Goal: Feedback & Contribution: Submit feedback/report problem

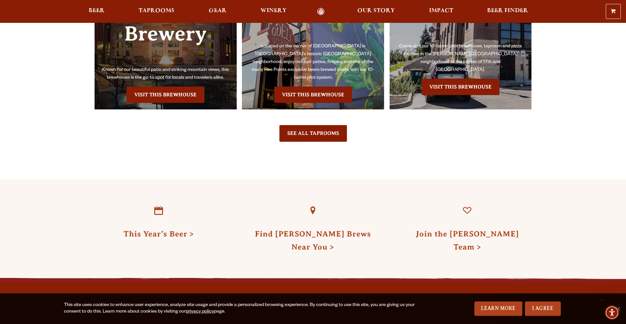
scroll to position [1892, 0]
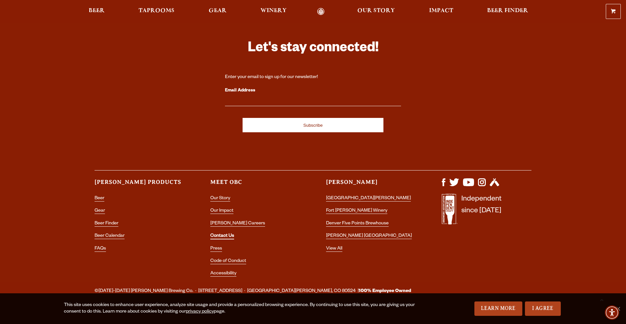
click at [219, 233] on link "Contact Us" at bounding box center [222, 236] width 24 height 6
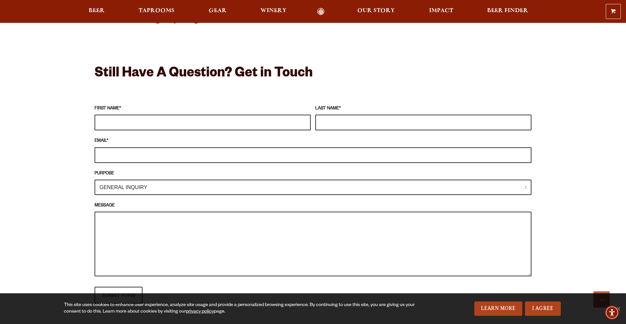
scroll to position [557, 0]
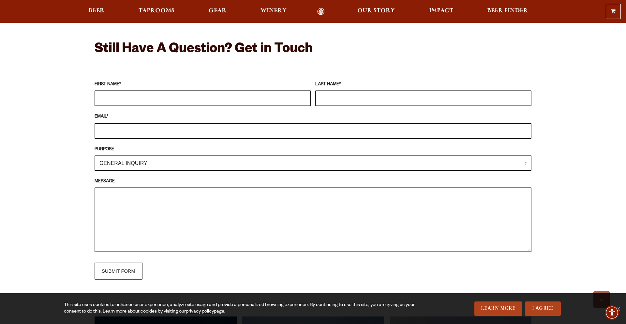
click at [186, 94] on input "FIRST NAME *" at bounding box center [203, 98] width 216 height 16
type input "[PERSON_NAME]"
type input "Agrinzone"
click at [144, 126] on input "[EMAIL_ADDRESS][DOMAIN_NAME]" at bounding box center [313, 131] width 437 height 16
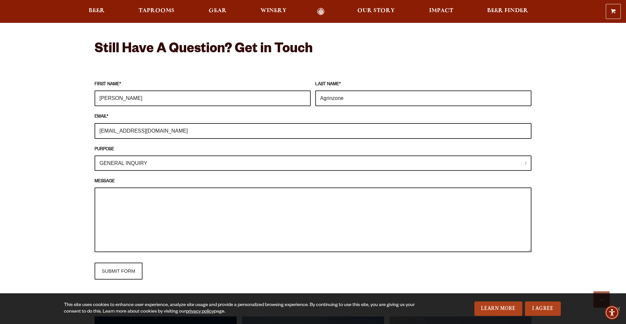
click at [143, 129] on input "[EMAIL_ADDRESS][DOMAIN_NAME]" at bounding box center [313, 131] width 437 height 16
type input "[EMAIL_ADDRESS][DOMAIN_NAME]"
click at [165, 167] on select "GENERAL INQUIRY TAPROOM / BREWERY WINERY BOOK A TOUR MEDIA INQUIRY GEAR SHOP [P…" at bounding box center [313, 162] width 437 height 15
select select "DISTRIBUTOR / ACCOUNT INQUIRY"
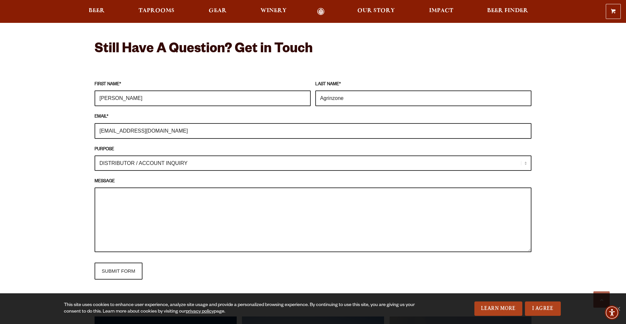
click at [95, 155] on select "GENERAL INQUIRY TAPROOM / BREWERY WINERY BOOK A TOUR MEDIA INQUIRY GEAR SHOP [P…" at bounding box center [313, 162] width 437 height 15
click at [174, 221] on textarea "MESSAGE" at bounding box center [313, 219] width 437 height 65
paste textarea "Hi there, Big fan of [PERSON_NAME] Brewing, and I wanted to reach out about a p…"
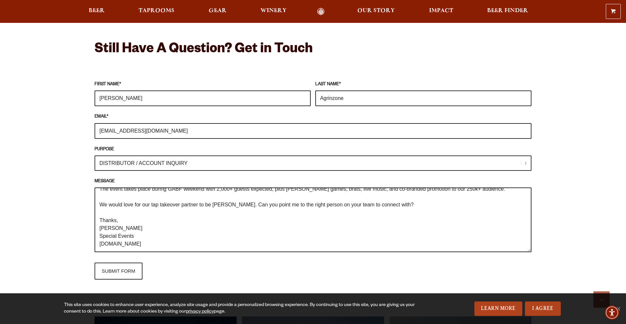
scroll to position [47, 0]
drag, startPoint x: 150, startPoint y: 244, endPoint x: 95, endPoint y: 222, distance: 59.0
click at [95, 222] on textarea "Hi there, Big fan of [PERSON_NAME] Brewing, and I wanted to reach out about a p…" at bounding box center [313, 219] width 437 height 65
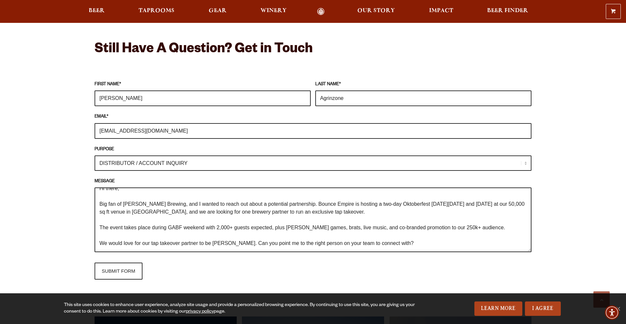
scroll to position [0, 0]
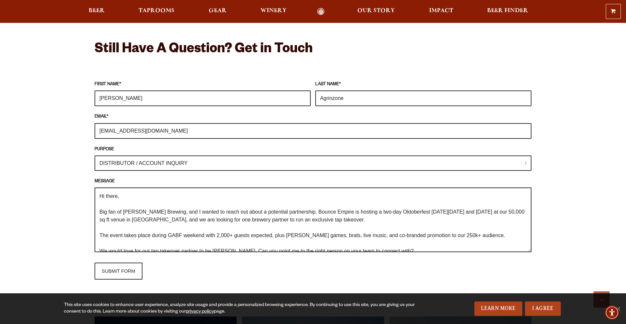
drag, startPoint x: 125, startPoint y: 199, endPoint x: 95, endPoint y: 199, distance: 30.7
click at [95, 199] on textarea "Hi there, Big fan of [PERSON_NAME] Brewing, and I wanted to reach out about a p…" at bounding box center [313, 219] width 437 height 65
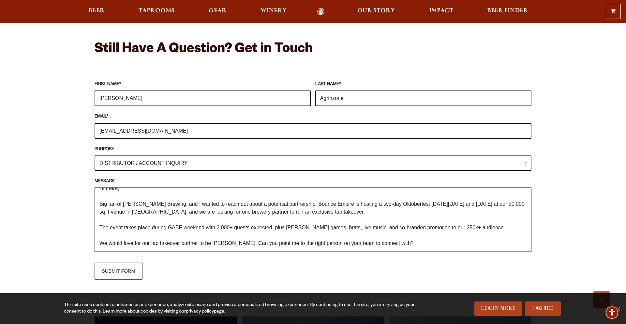
scroll to position [1, 0]
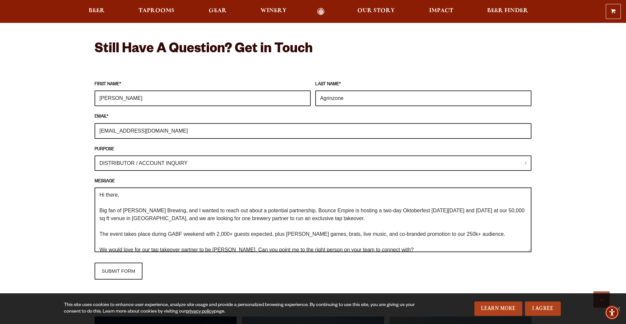
drag, startPoint x: 291, startPoint y: 209, endPoint x: 254, endPoint y: 234, distance: 44.1
click at [254, 234] on textarea "Hi there, Big fan of [PERSON_NAME] Brewing, and I wanted to reach out about a p…" at bounding box center [313, 219] width 437 height 65
click at [377, 227] on textarea "Hi there, Big fan of [PERSON_NAME] Brewing, and I wanted to reach out about a p…" at bounding box center [313, 219] width 437 height 65
click at [405, 214] on textarea "Hi there, Big fan of [PERSON_NAME] Brewing, and I wanted to reach out about a p…" at bounding box center [313, 219] width 437 height 65
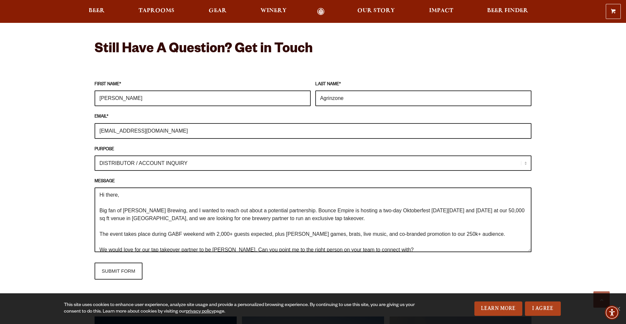
click at [231, 219] on textarea "Hi there, Big fan of [PERSON_NAME] Brewing, and I wanted to reach out about a p…" at bounding box center [313, 219] width 437 height 65
click at [246, 220] on textarea "Hi there, Big fan of [PERSON_NAME] Brewing, and I wanted to reach out about a p…" at bounding box center [313, 219] width 437 height 65
click at [263, 221] on textarea "Hi there, Big fan of [PERSON_NAME] Brewing, and I wanted to reach out about a p…" at bounding box center [313, 219] width 437 height 65
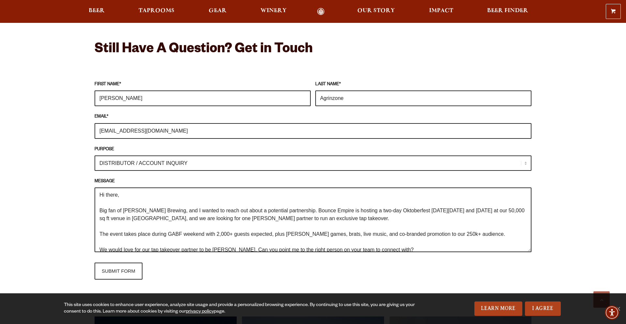
click at [263, 221] on textarea "Hi there, Big fan of [PERSON_NAME] Brewing, and I wanted to reach out about a p…" at bounding box center [313, 219] width 437 height 65
click at [237, 220] on textarea "Hi there, Big fan of [PERSON_NAME] Brewing, and I wanted to reach out about a p…" at bounding box center [313, 219] width 437 height 65
click at [272, 217] on textarea "Hi there, Big fan of [PERSON_NAME] Brewing, and I wanted to reach out about a p…" at bounding box center [313, 219] width 437 height 65
click at [279, 217] on textarea "Hi there, Big fan of [PERSON_NAME] Brewing, and I wanted to reach out about a p…" at bounding box center [313, 219] width 437 height 65
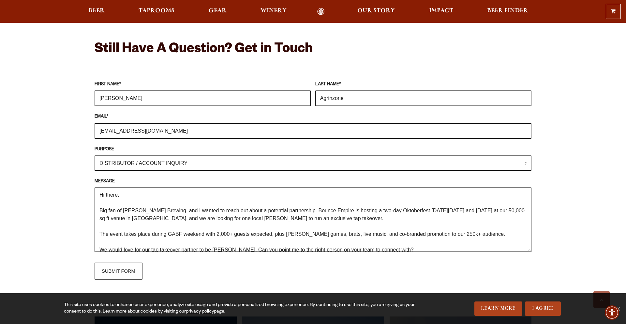
click at [279, 217] on textarea "Hi there, Big fan of [PERSON_NAME] Brewing, and I wanted to reach out about a p…" at bounding box center [313, 219] width 437 height 65
click at [267, 221] on textarea "Hi there, Big fan of [PERSON_NAME] Brewing, and I wanted to reach out about a p…" at bounding box center [313, 219] width 437 height 65
click at [275, 220] on textarea "Hi there, Big fan of [PERSON_NAME] Brewing, and I wanted to reach out about a p…" at bounding box center [313, 219] width 437 height 65
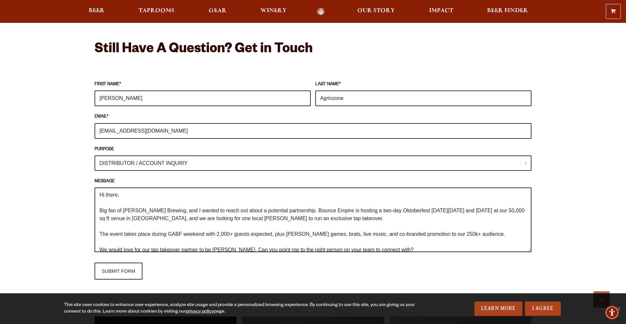
click at [275, 220] on textarea "Hi there, Big fan of [PERSON_NAME] Brewing, and I wanted to reach out about a p…" at bounding box center [313, 219] width 437 height 65
type textarea "Hi there, Big fan of [PERSON_NAME] Brewing, and I wanted to reach out about a p…"
click at [267, 236] on textarea "Hi there, Big fan of [PERSON_NAME] Brewing, and I wanted to reach out about a p…" at bounding box center [313, 219] width 437 height 65
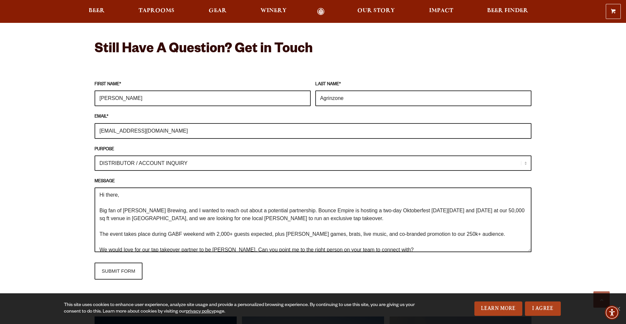
click at [267, 236] on textarea "Hi there, Big fan of [PERSON_NAME] Brewing, and I wanted to reach out about a p…" at bounding box center [313, 219] width 437 height 65
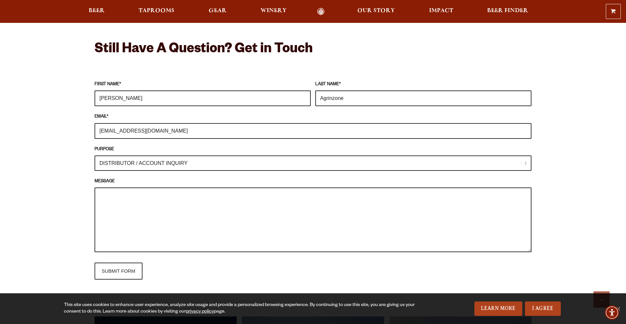
scroll to position [0, 0]
paste textarea "Hi there, Big fan of [PERSON_NAME] Brewing and I wanted to connect about an opp…"
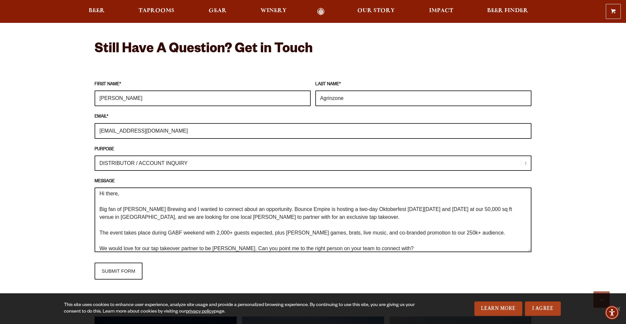
scroll to position [8, 0]
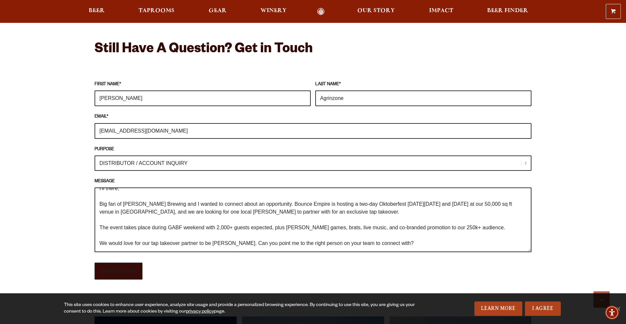
type textarea "Hi there, Big fan of [PERSON_NAME] Brewing and I wanted to connect about an opp…"
click at [129, 266] on input "SUBMIT FORM" at bounding box center [119, 270] width 48 height 17
type input "Sending"
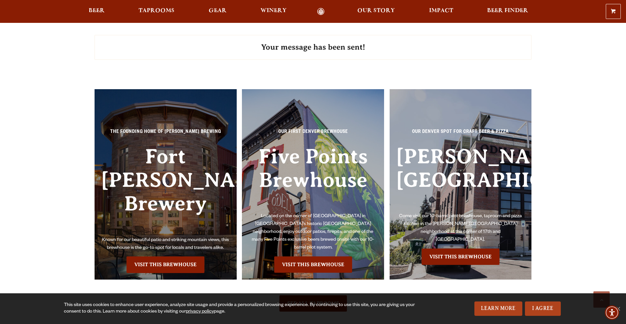
scroll to position [599, 0]
